Goal: Transaction & Acquisition: Obtain resource

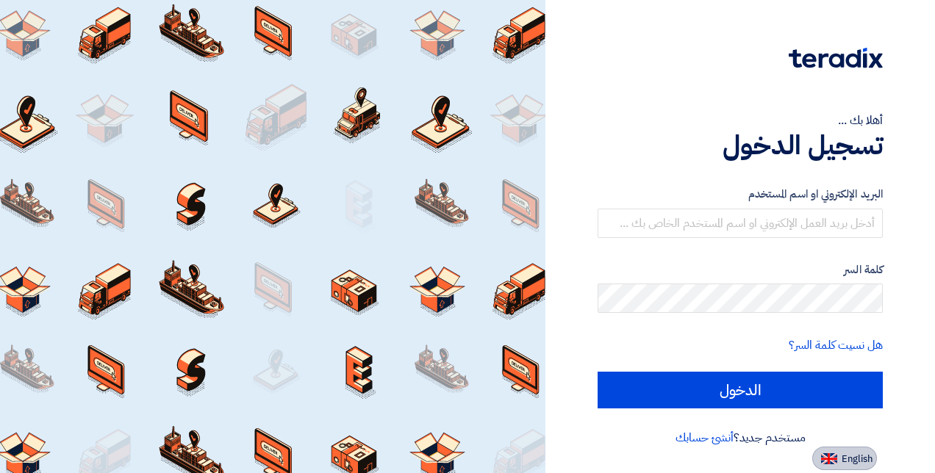
click at [844, 457] on span "English" at bounding box center [857, 459] width 31 height 10
type input "Sign in"
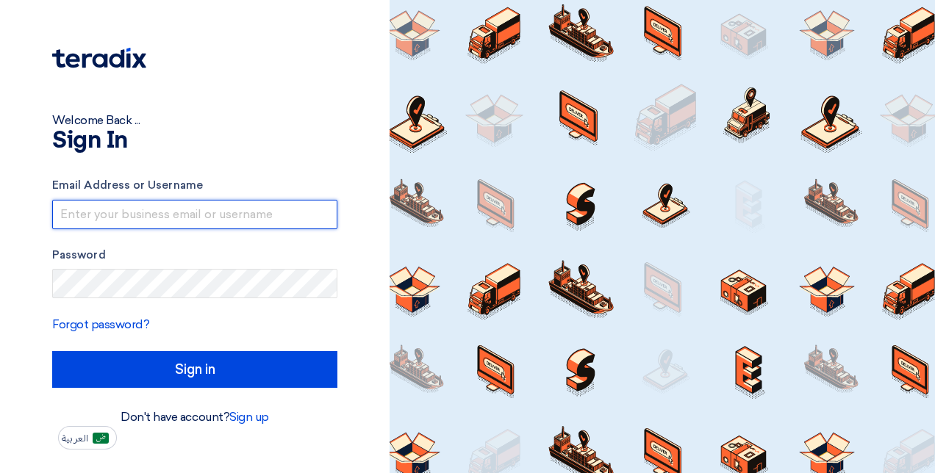
click at [172, 212] on input "text" at bounding box center [194, 214] width 285 height 29
paste input "[PERSON_NAME][EMAIL_ADDRESS][PERSON_NAME][DOMAIN_NAME]"
type input "[PERSON_NAME][EMAIL_ADDRESS][PERSON_NAME][DOMAIN_NAME]"
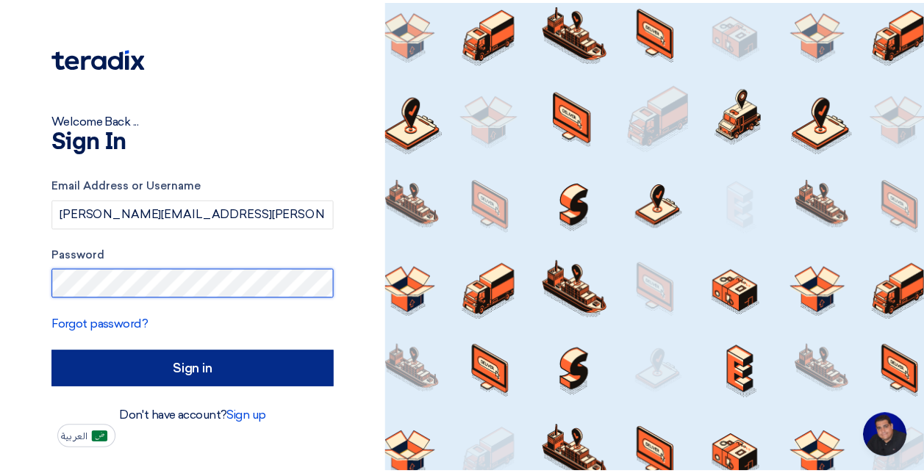
scroll to position [93, 0]
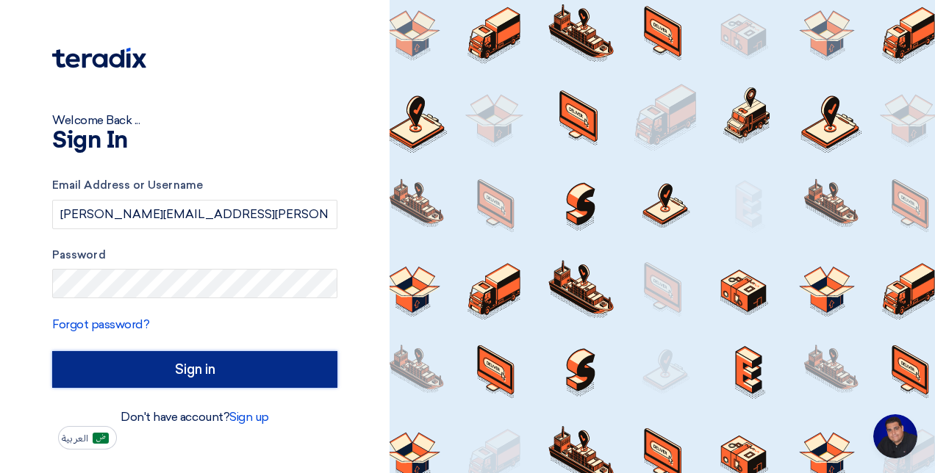
click at [113, 376] on input "Sign in" at bounding box center [194, 369] width 285 height 37
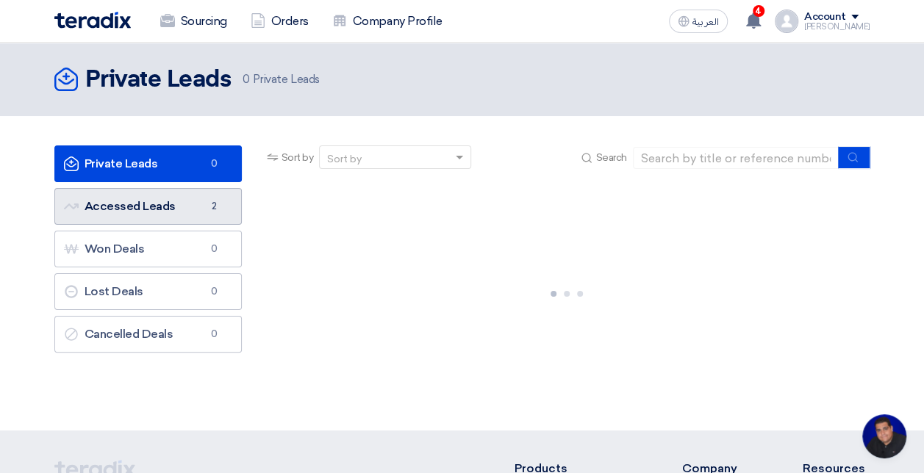
click at [173, 213] on link "Accessed Leads Accessed Leads 2" at bounding box center [147, 206] width 187 height 37
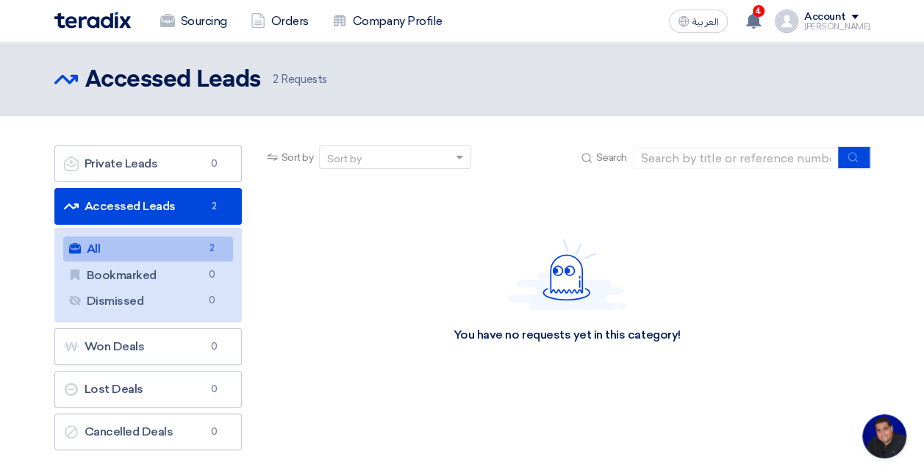
click at [144, 251] on link "All All 2" at bounding box center [148, 249] width 170 height 25
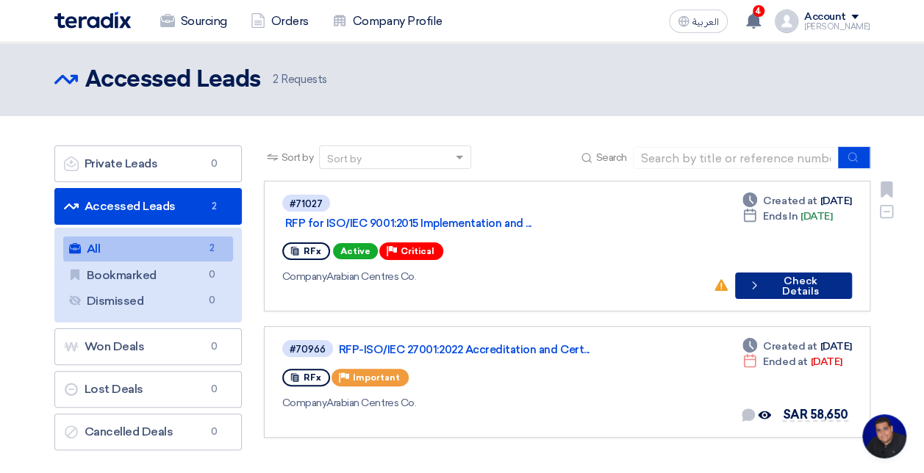
click at [794, 276] on button "Check details Check Details" at bounding box center [793, 286] width 116 height 26
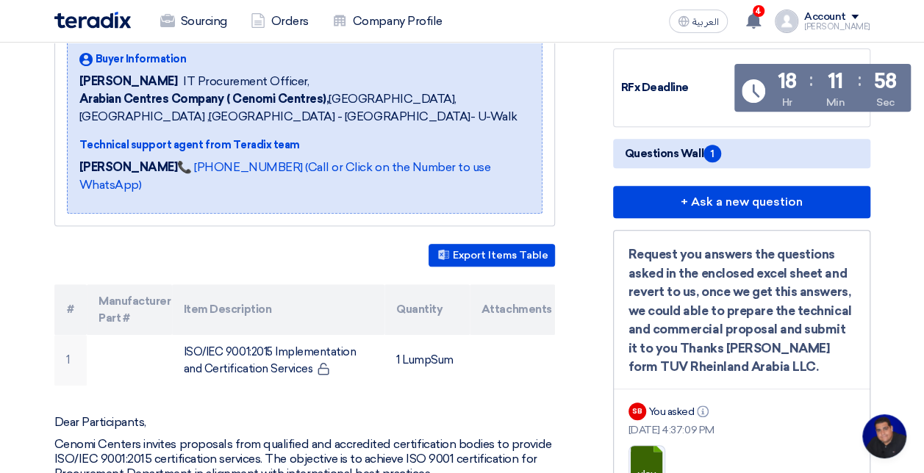
scroll to position [441, 0]
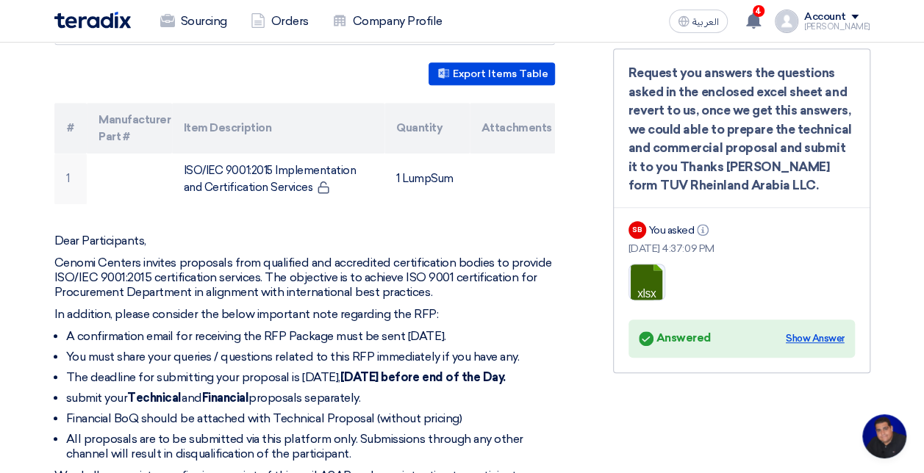
click at [817, 346] on div "Show Answer" at bounding box center [815, 339] width 59 height 15
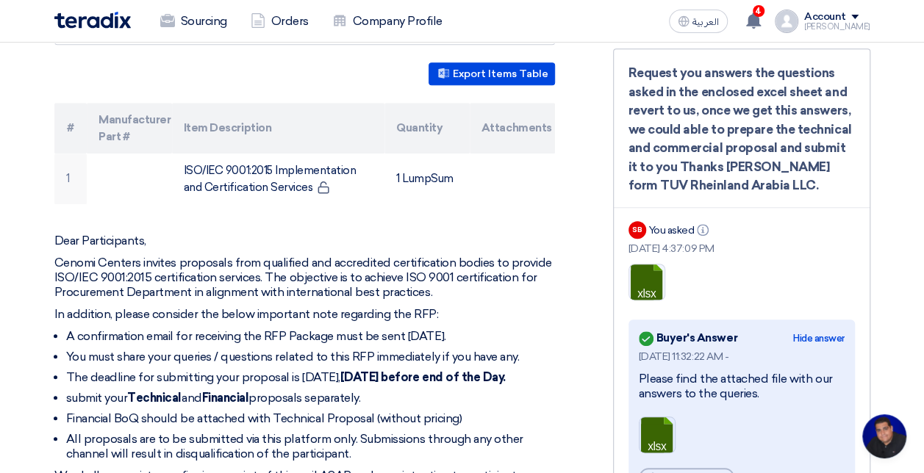
click at [665, 451] on link at bounding box center [699, 462] width 118 height 88
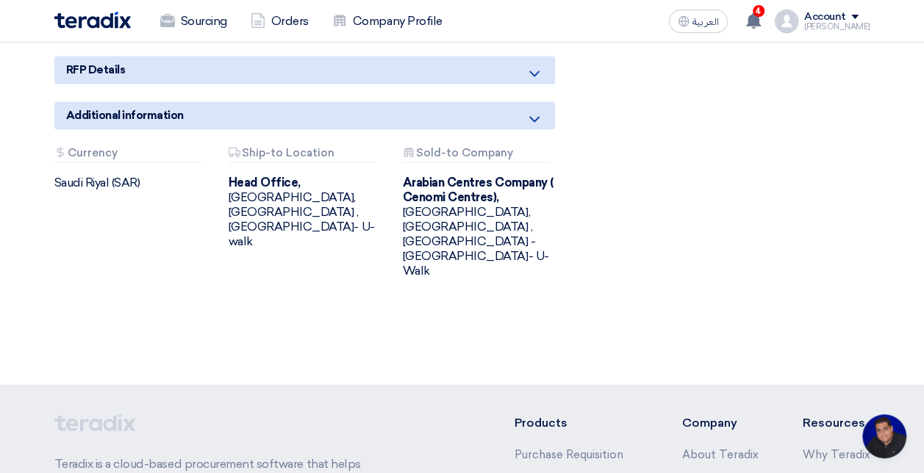
scroll to position [882, 0]
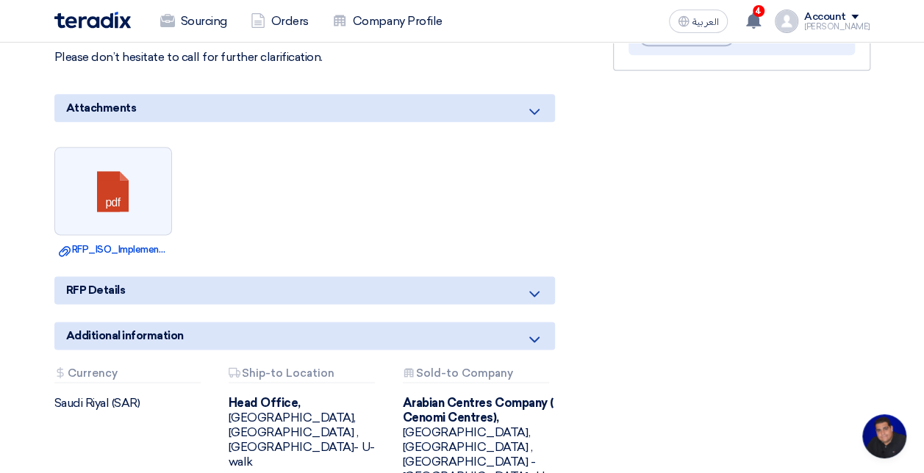
click at [107, 237] on li "pdf Download file RFP_ISO_Implementation_and_Certification_requirementv.pdf" at bounding box center [113, 202] width 118 height 110
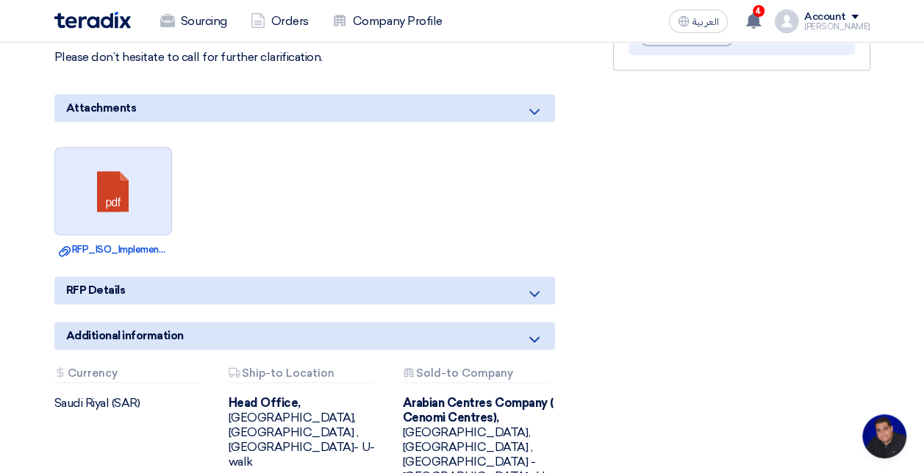
click at [140, 209] on link at bounding box center [114, 192] width 118 height 88
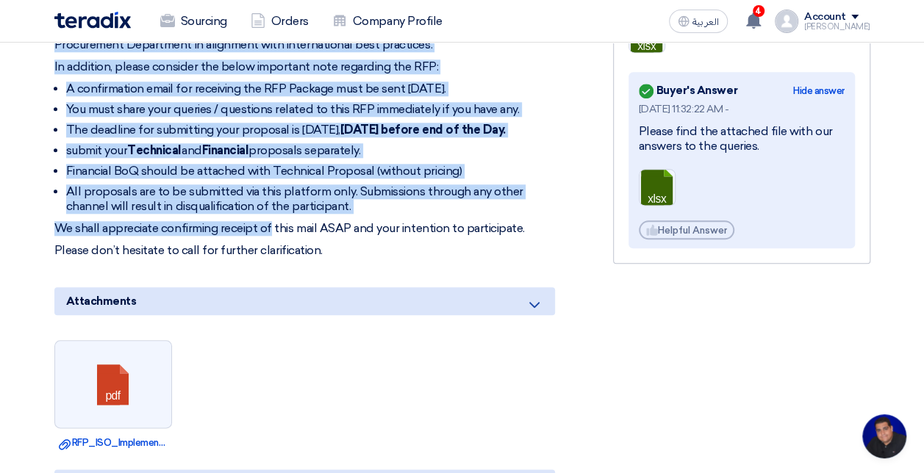
scroll to position [94, 0]
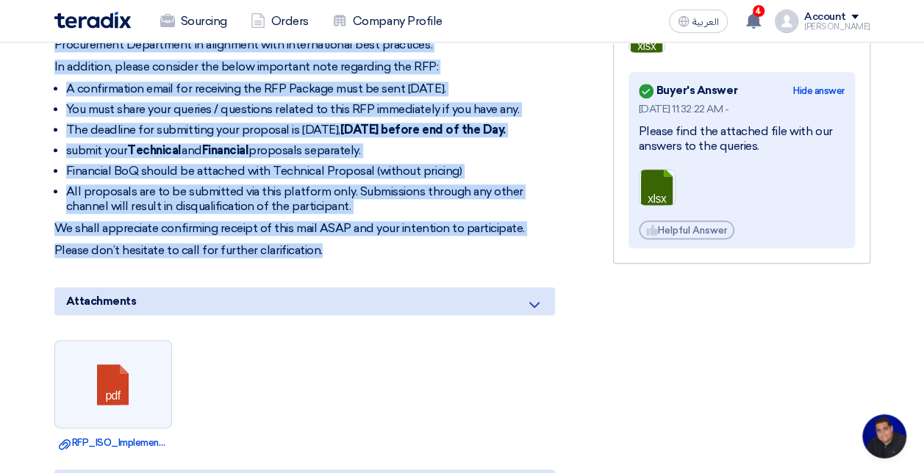
drag, startPoint x: 54, startPoint y: 217, endPoint x: 347, endPoint y: 246, distance: 294.1
click at [360, 250] on div "Dear Participants, Cenomi Centers invites proposals from qualified and accredit…" at bounding box center [304, 122] width 501 height 272
drag, startPoint x: 347, startPoint y: 246, endPoint x: 247, endPoint y: 227, distance: 101.8
copy div "Lore Ipsumdolorsi, Ametco Adipisc elitsed doeiusmod temp incididun utl etdolore…"
